Goal: Navigation & Orientation: Find specific page/section

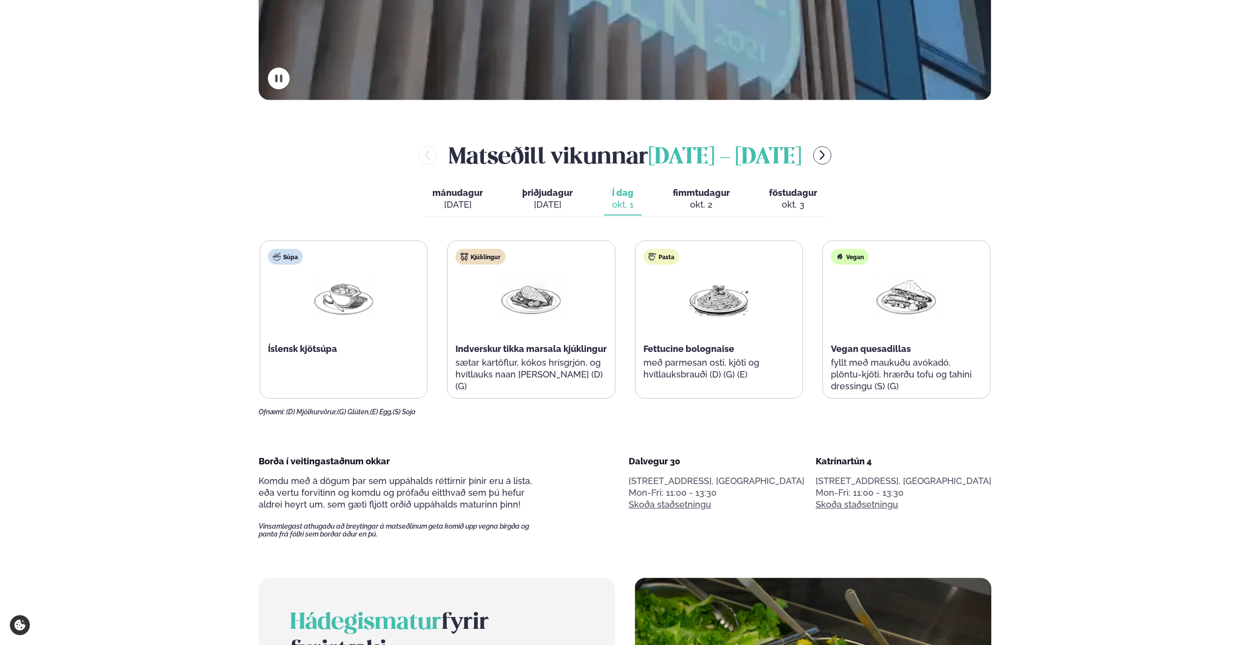
scroll to position [491, 0]
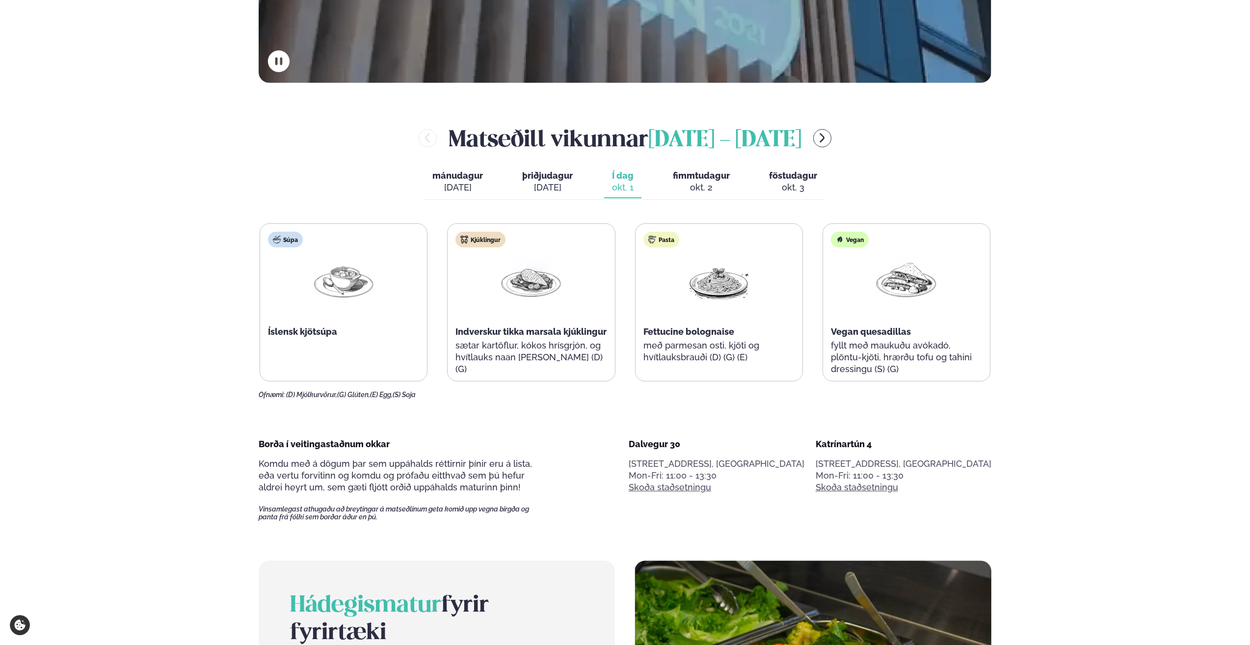
click at [699, 180] on span "fimmtudagur" at bounding box center [701, 175] width 57 height 10
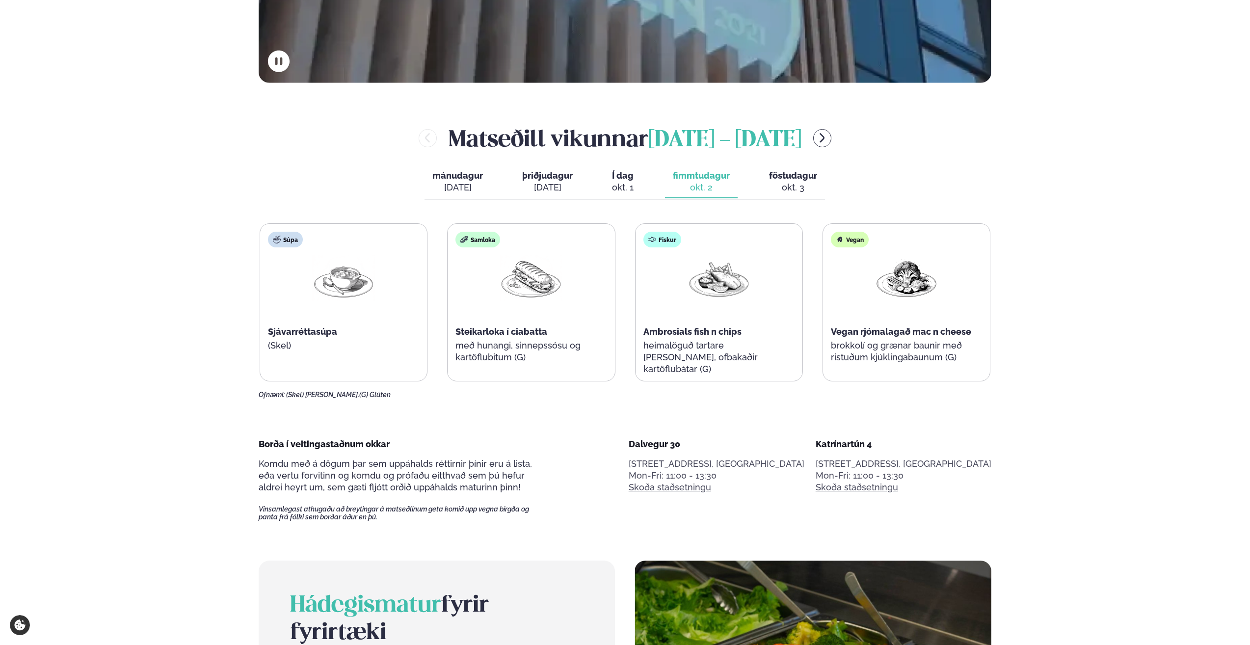
click at [796, 182] on div "okt. 3" at bounding box center [793, 188] width 48 height 12
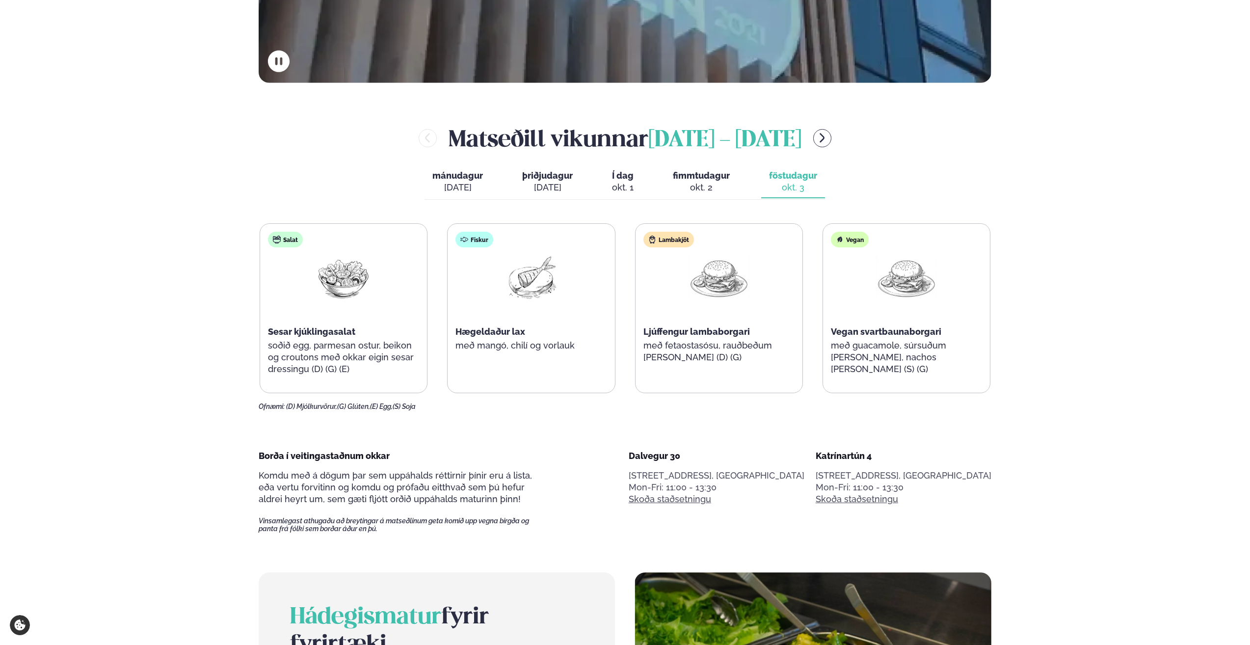
click at [627, 178] on span "Í dag" at bounding box center [623, 176] width 22 height 12
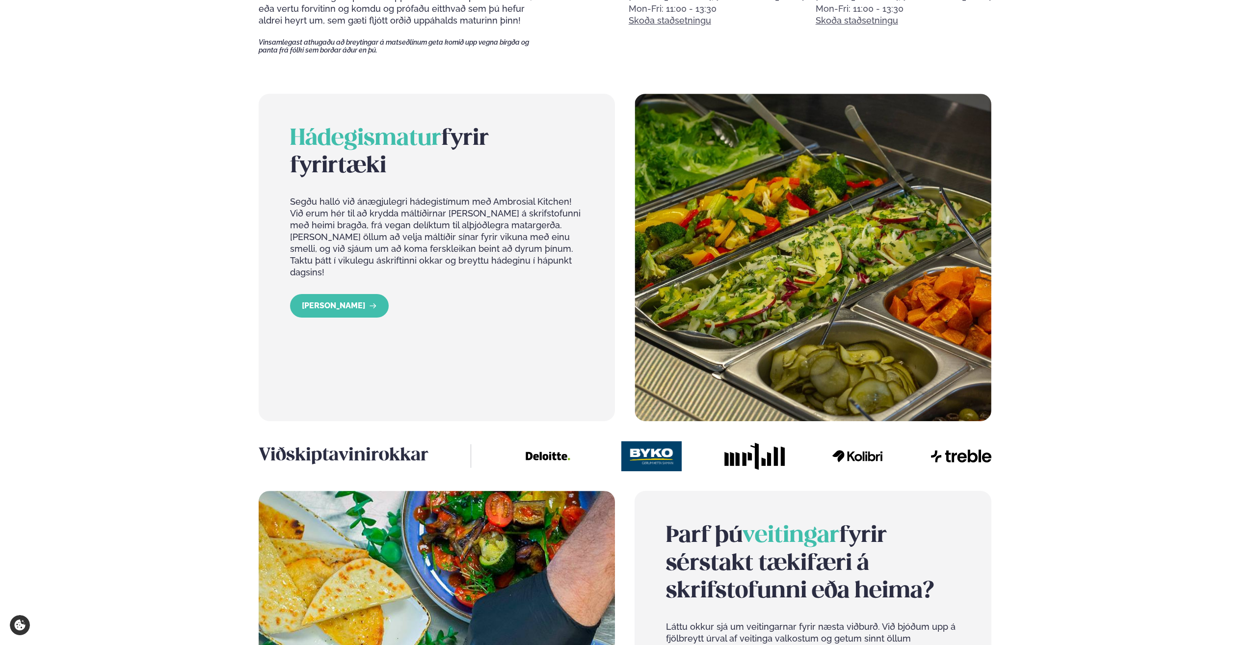
scroll to position [982, 0]
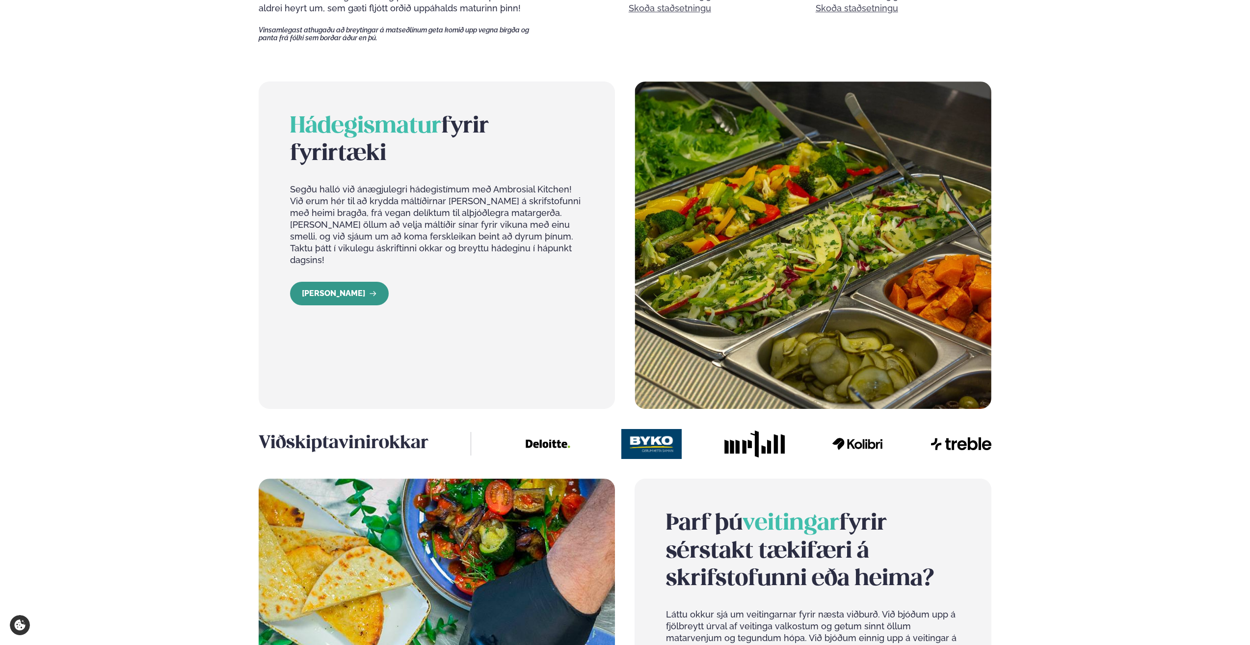
click at [333, 285] on link "[PERSON_NAME]" at bounding box center [339, 294] width 99 height 24
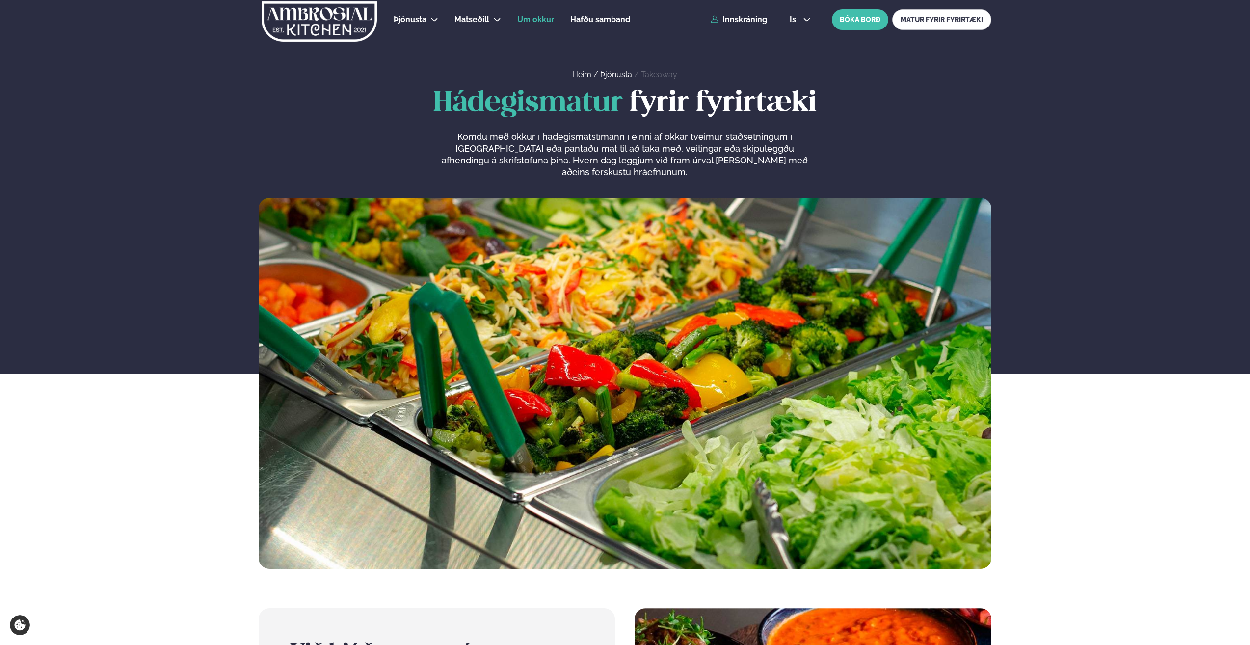
click at [543, 20] on span "Um okkur" at bounding box center [535, 19] width 37 height 9
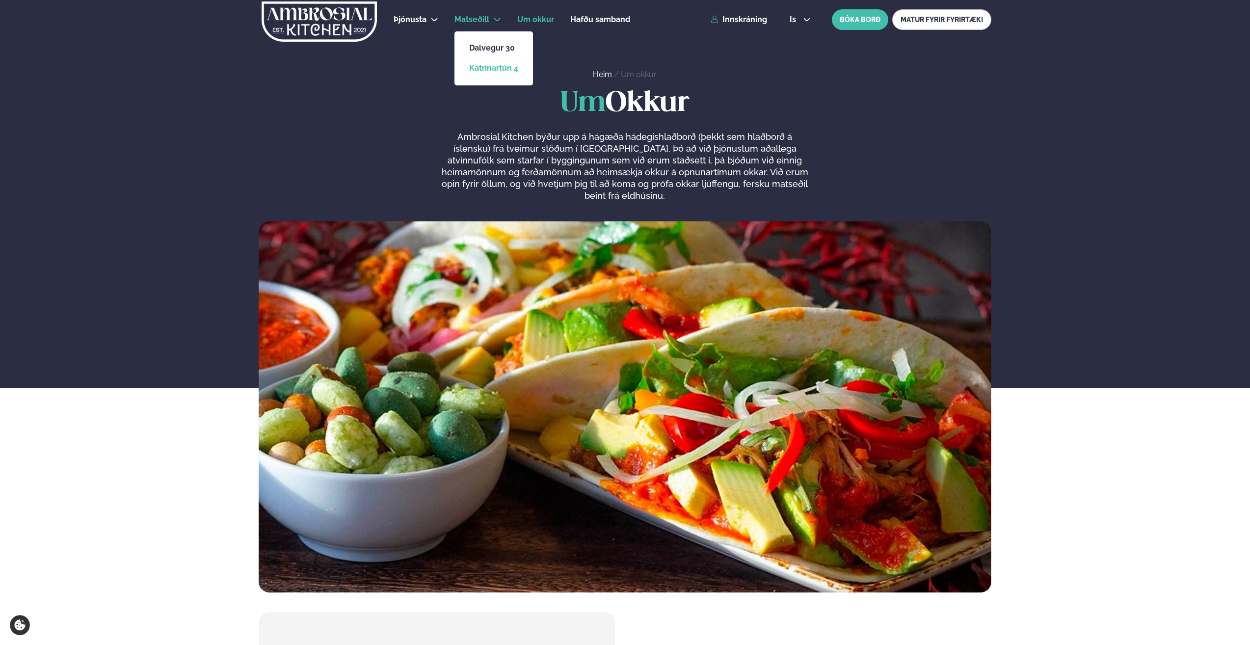
click at [487, 68] on link "Katrínartún 4" at bounding box center [493, 68] width 49 height 8
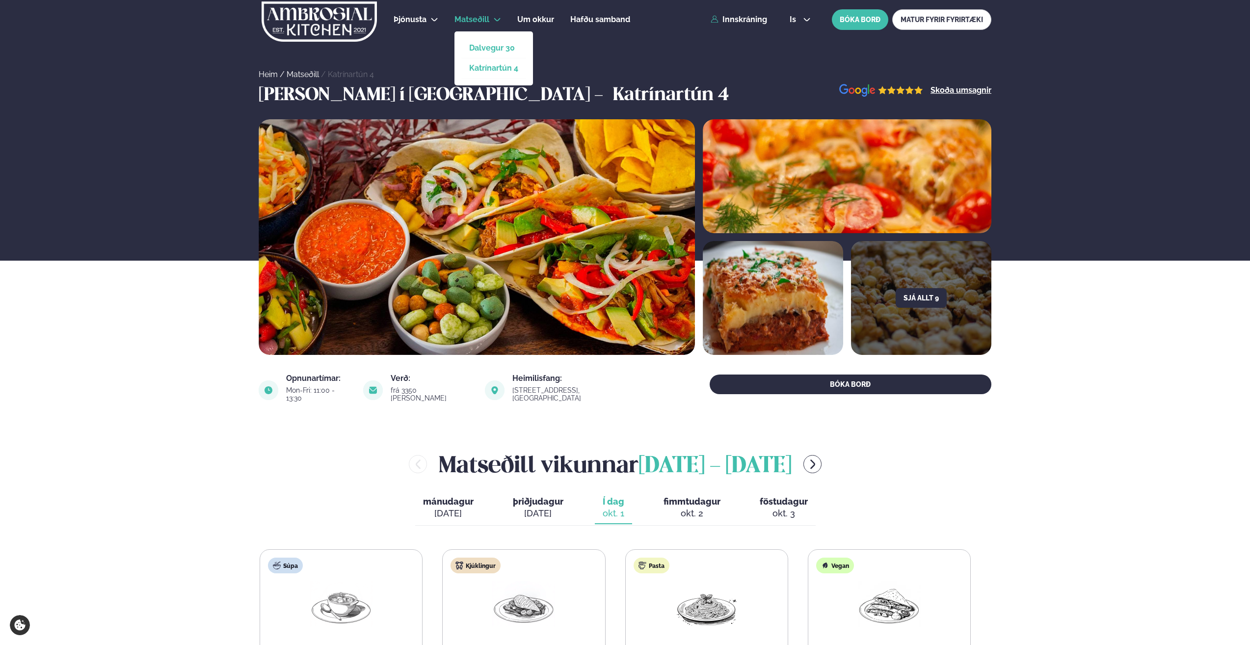
click at [492, 50] on link "Dalvegur 30" at bounding box center [493, 48] width 49 height 8
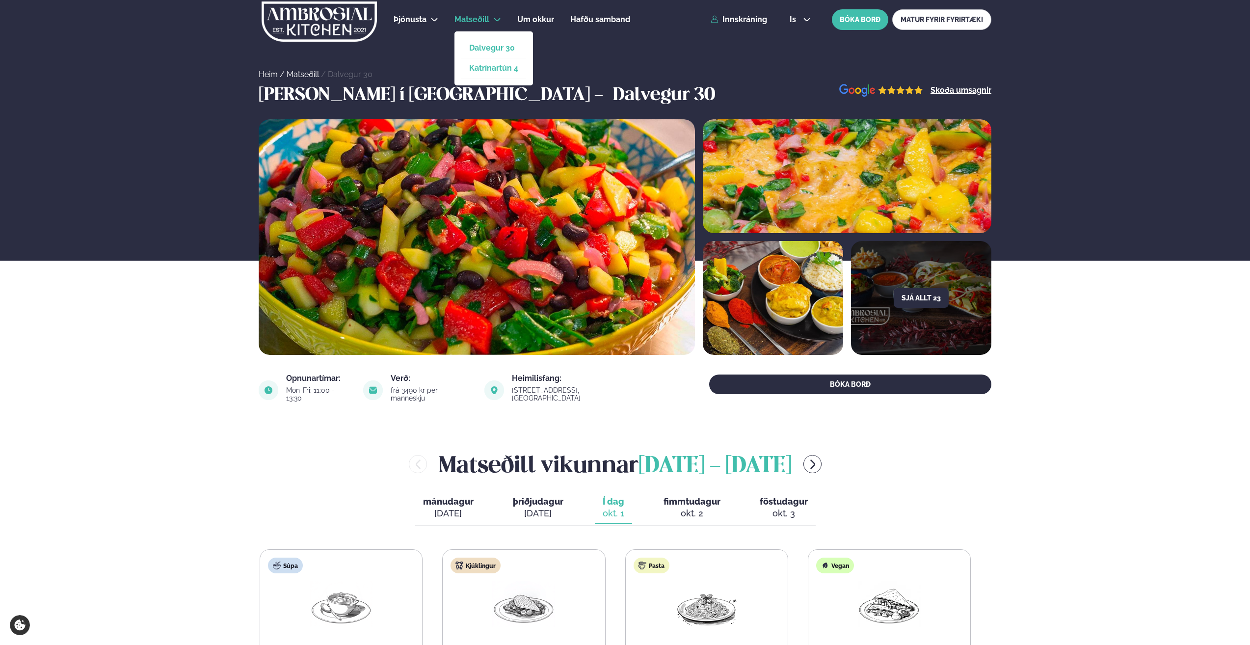
click at [483, 67] on link "Katrínartún 4" at bounding box center [493, 68] width 49 height 8
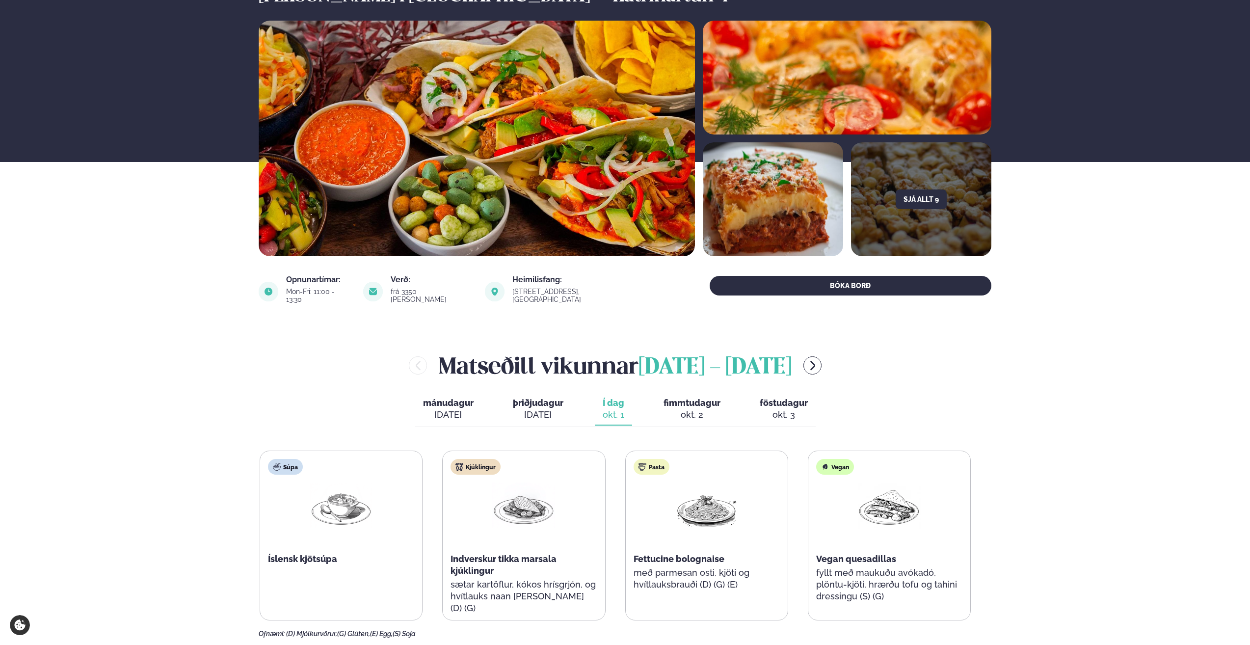
scroll to position [295, 0]
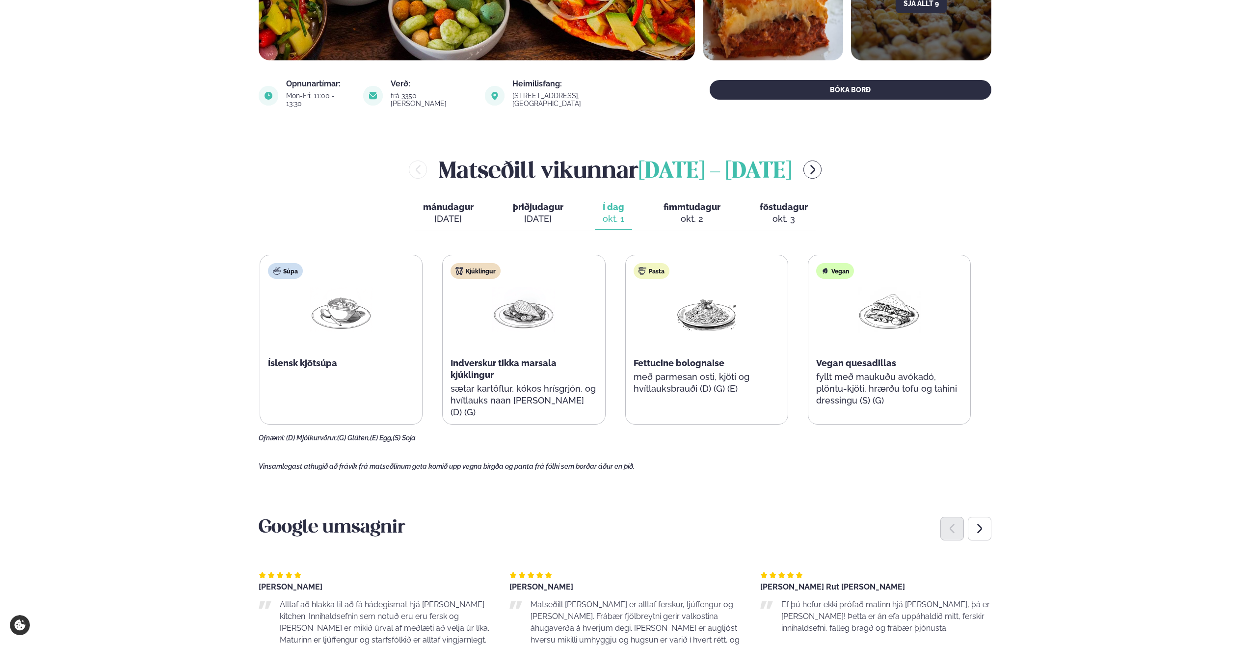
click at [683, 213] on div "okt. 2" at bounding box center [692, 219] width 57 height 12
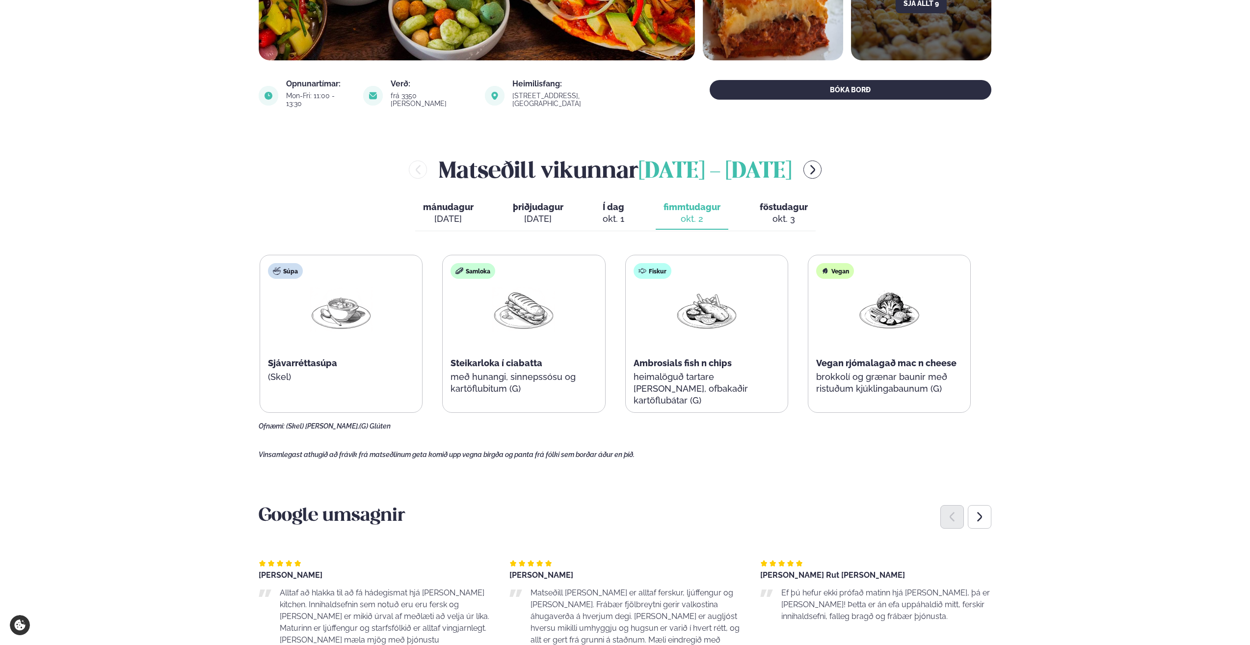
click at [772, 204] on span "föstudagur" at bounding box center [784, 207] width 48 height 10
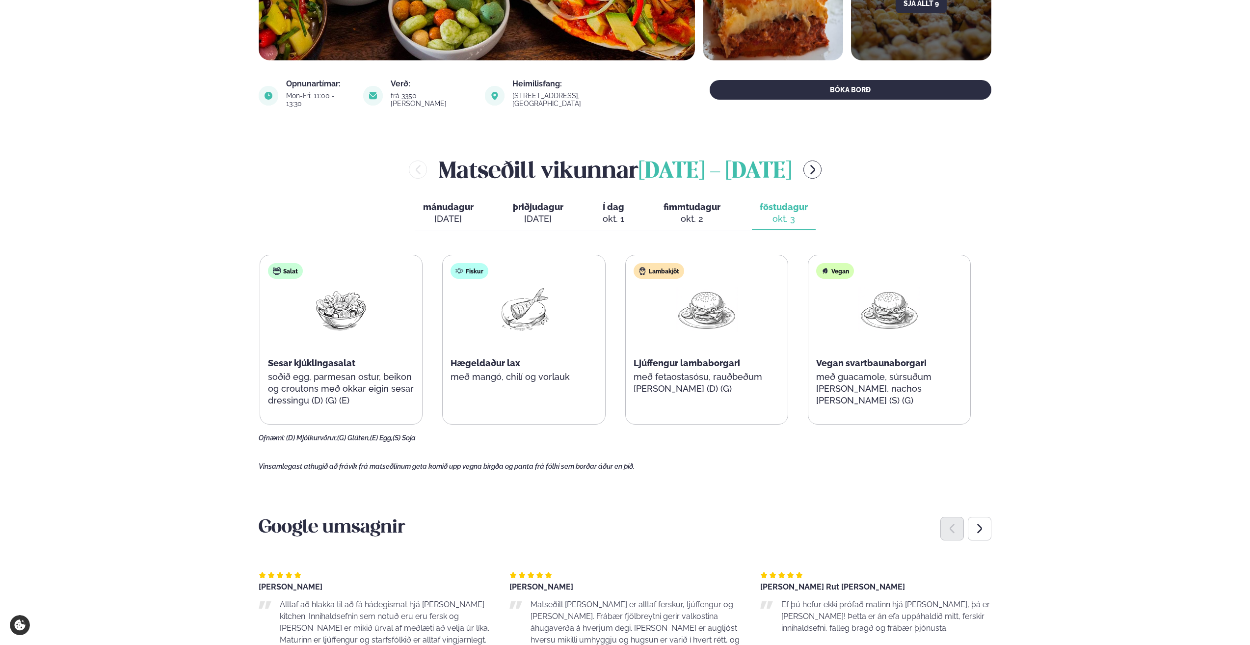
click at [605, 203] on span "Í dag" at bounding box center [614, 207] width 22 height 12
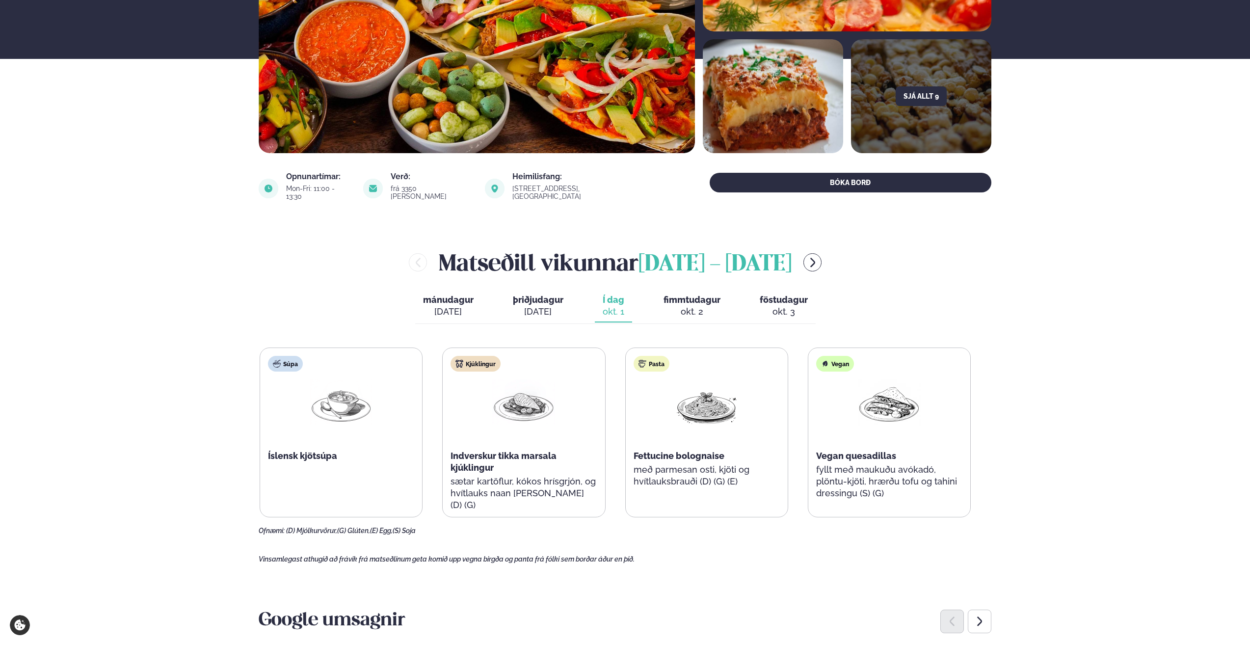
scroll to position [245, 0]
